Goal: Navigation & Orientation: Find specific page/section

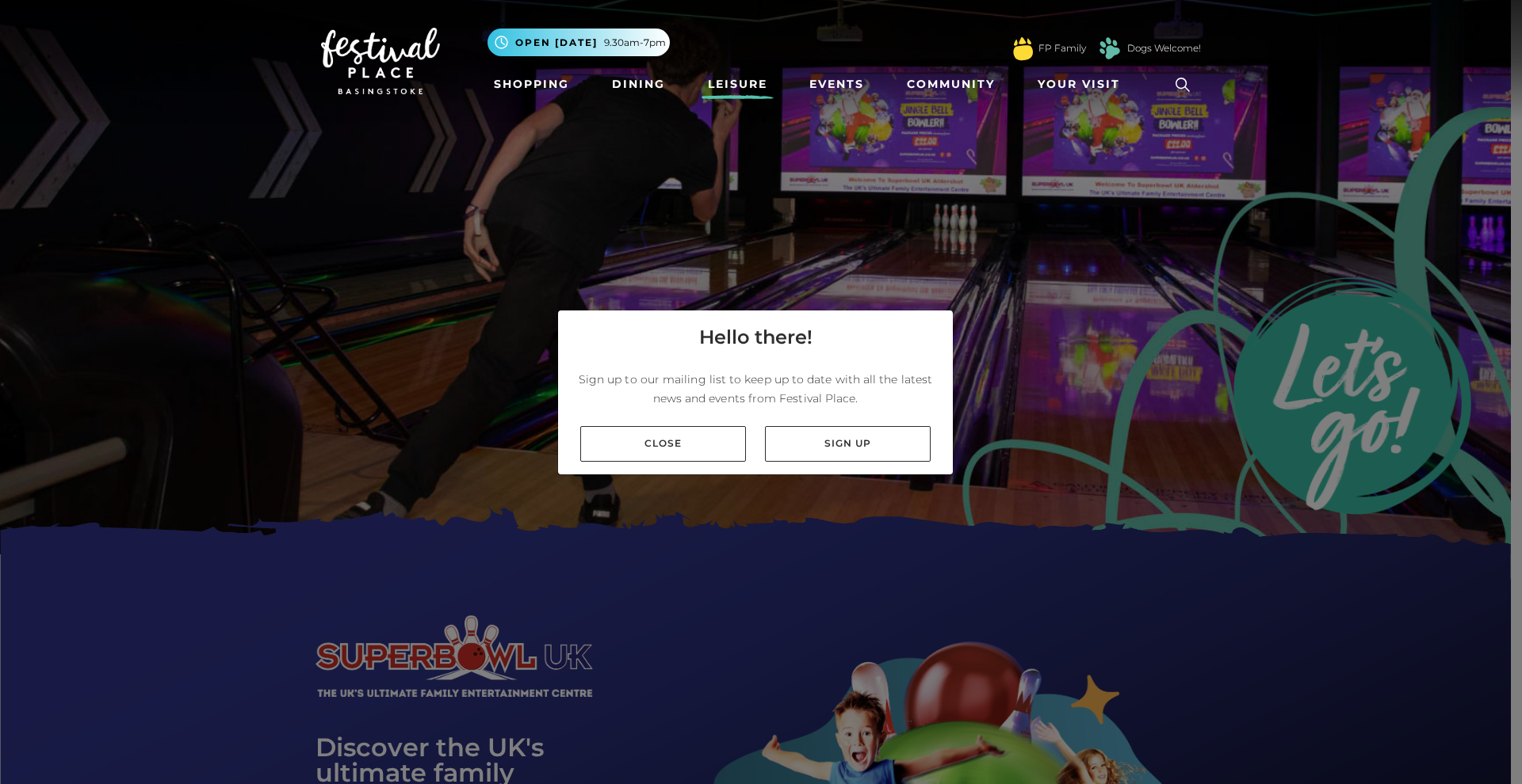
click at [371, 90] on img at bounding box center [380, 61] width 119 height 67
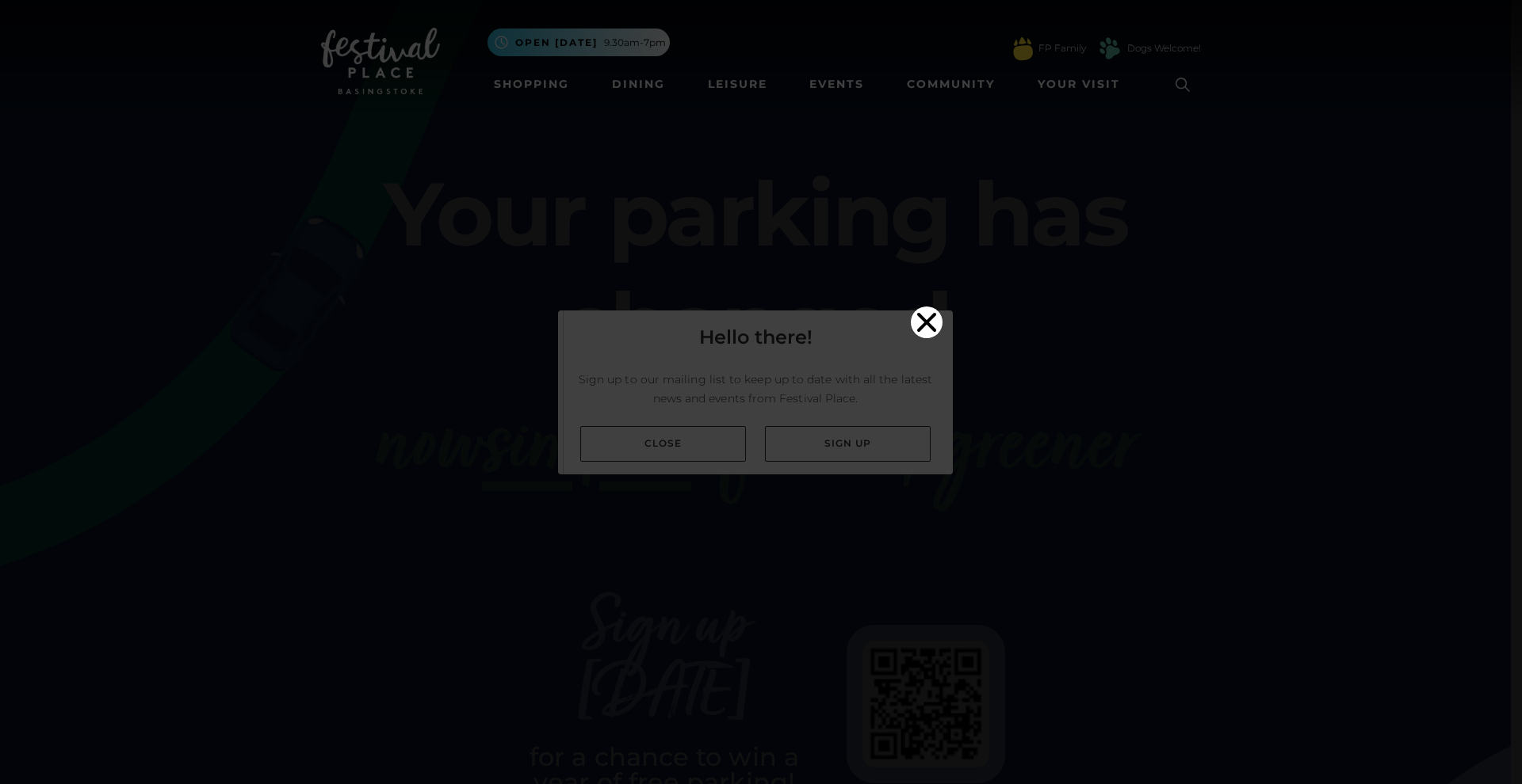
click at [931, 307] on icon "Close" at bounding box center [926, 322] width 32 height 32
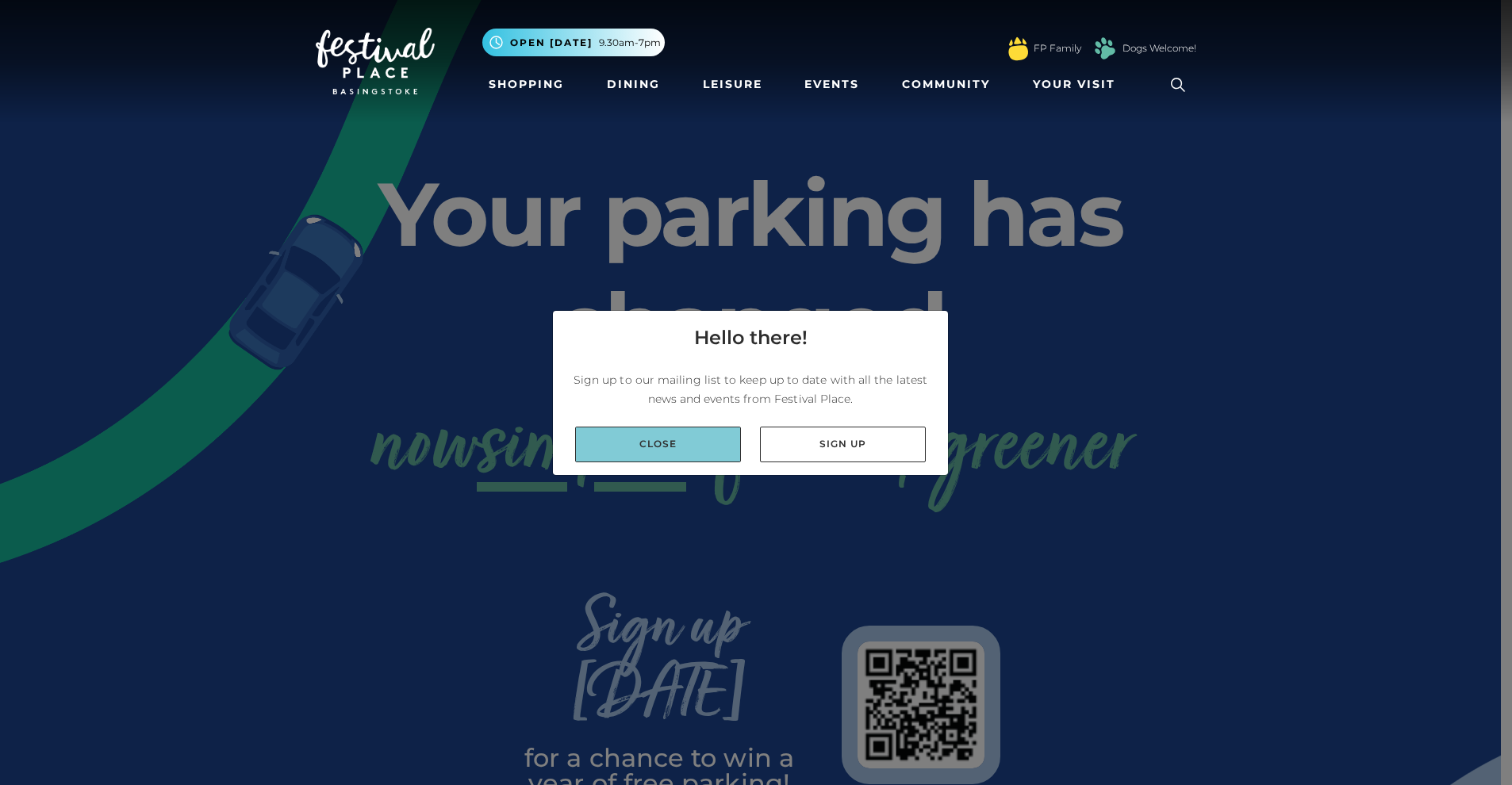
click at [644, 437] on link "Close" at bounding box center [658, 444] width 166 height 36
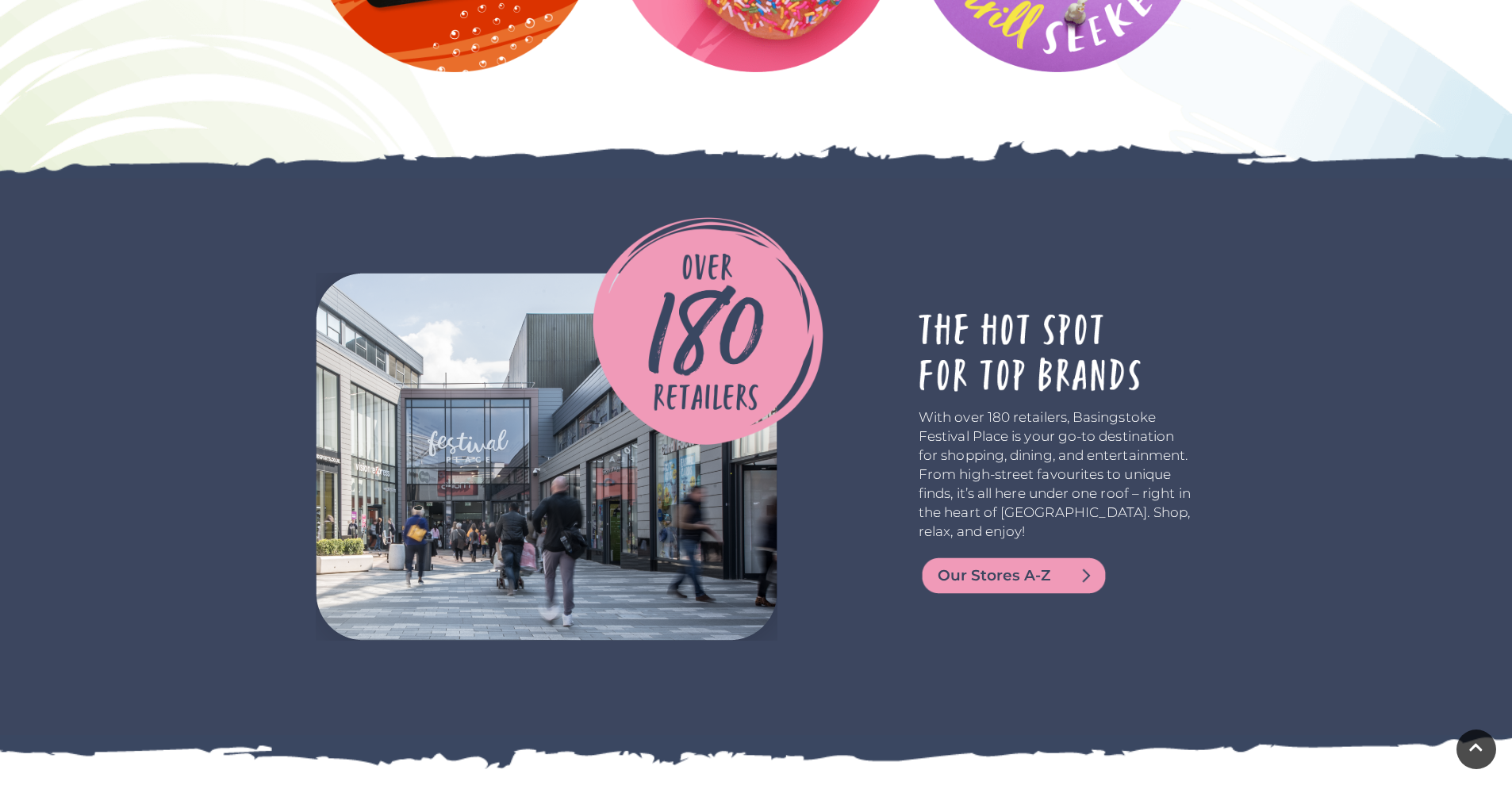
scroll to position [2684, 0]
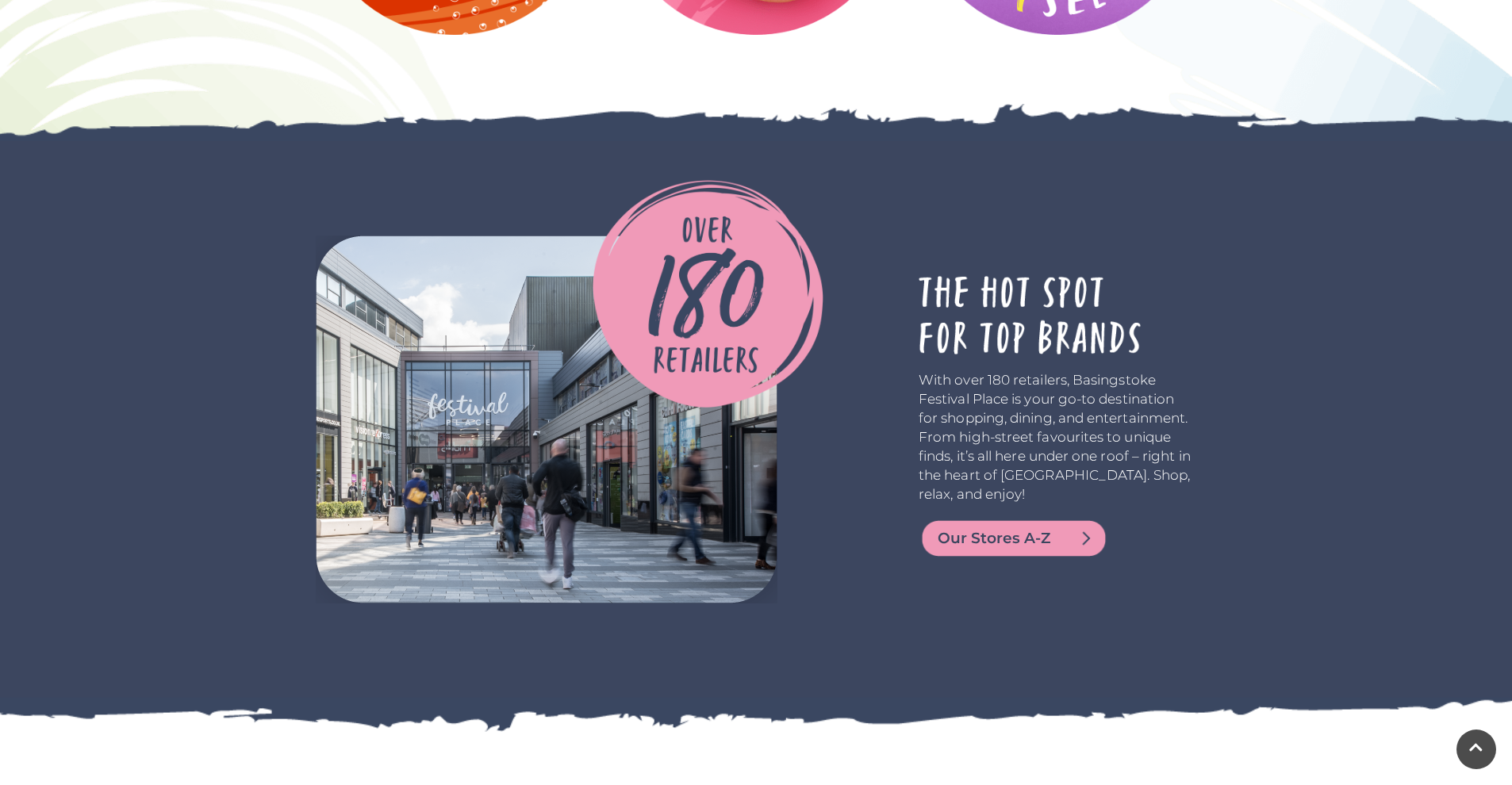
drag, startPoint x: 1020, startPoint y: 582, endPoint x: 1023, endPoint y: 569, distance: 13.3
click at [1021, 578] on div "With over 180 retailers, Basingstoke Festival Place is your go-to destination f…" at bounding box center [1057, 419] width 301 height 368
click at [1024, 546] on span "Our Stores A-Z" at bounding box center [1033, 538] width 190 height 22
